Goal: Ask a question

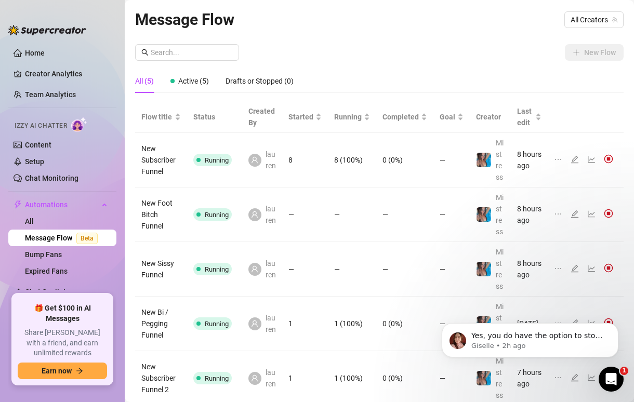
scroll to position [64, 0]
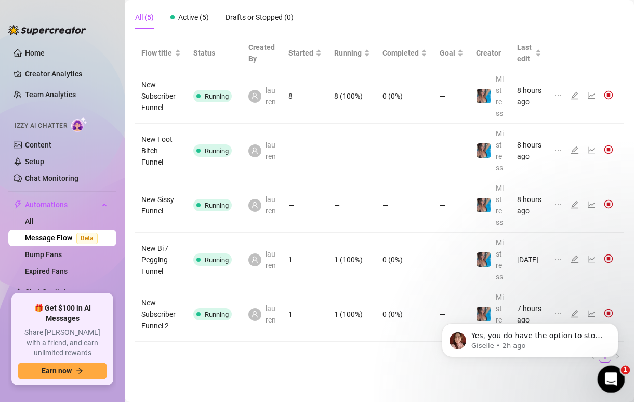
click at [607, 379] on icon "Open Intercom Messenger" at bounding box center [610, 378] width 17 height 17
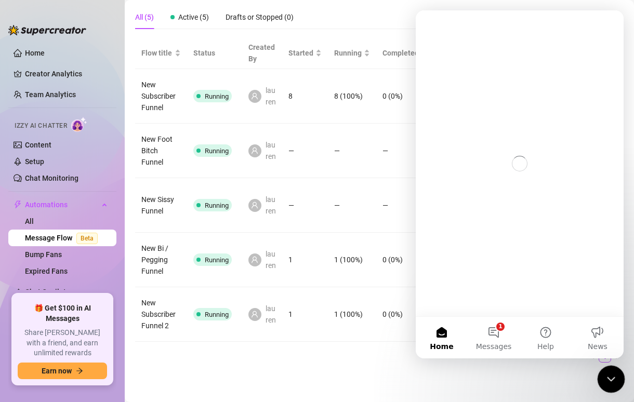
scroll to position [0, 0]
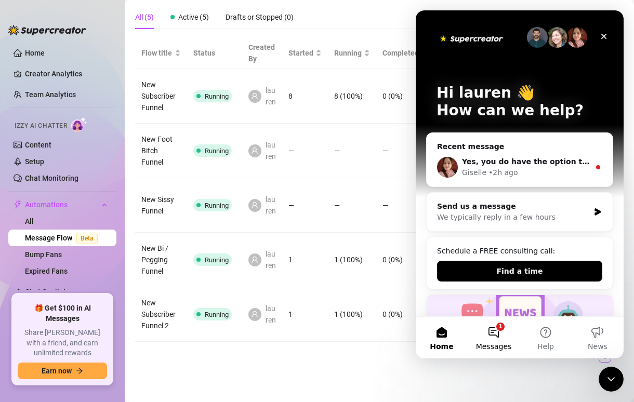
click at [490, 335] on button "1 Messages" at bounding box center [494, 338] width 52 height 42
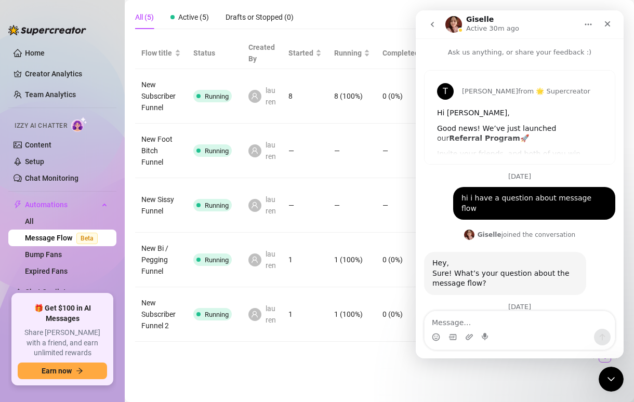
scroll to position [613, 0]
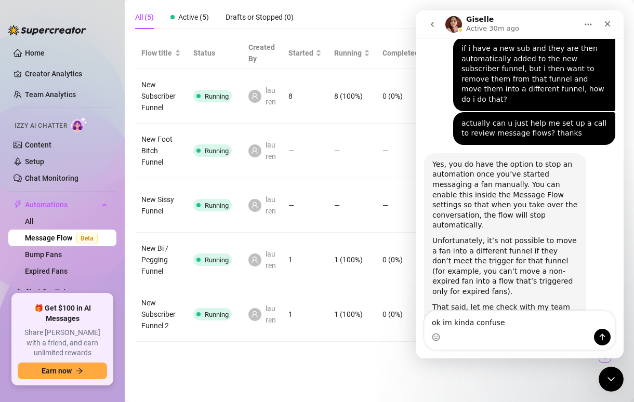
type textarea "ok im kinda confused"
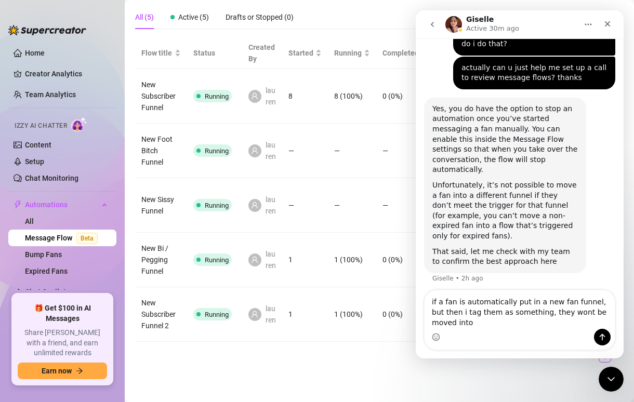
scroll to position [679, 0]
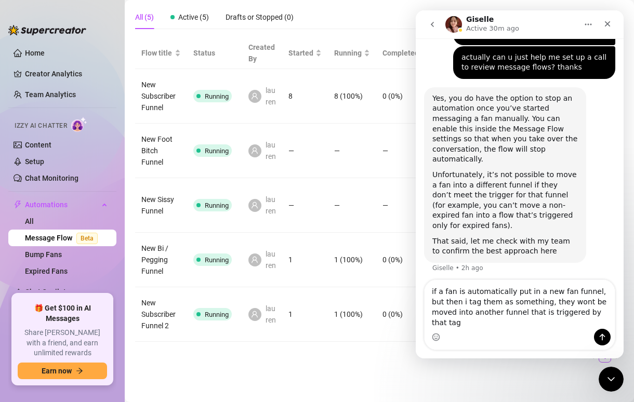
type textarea "if a fan is automatically put in a new fan funnel, but then i tag them as somet…"
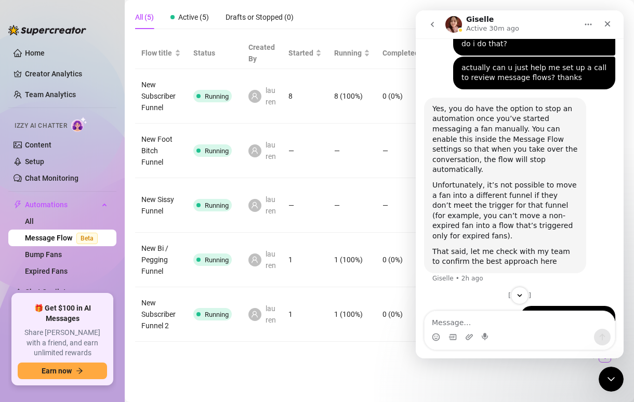
scroll to position [712, 0]
